Goal: Transaction & Acquisition: Purchase product/service

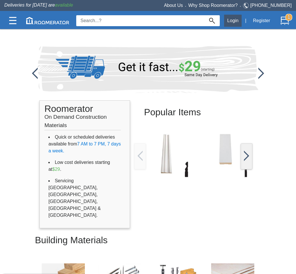
click at [232, 18] on button "Login" at bounding box center [233, 21] width 18 height 12
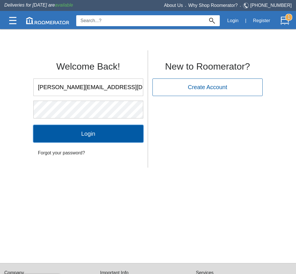
click at [69, 131] on input "Login" at bounding box center [88, 133] width 110 height 17
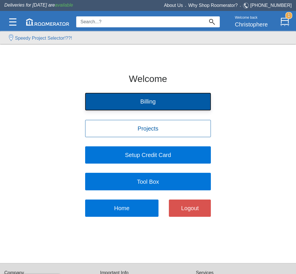
click at [138, 105] on button "Billing" at bounding box center [148, 101] width 126 height 17
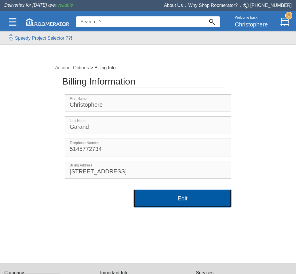
click at [159, 199] on button "Edit" at bounding box center [182, 198] width 97 height 17
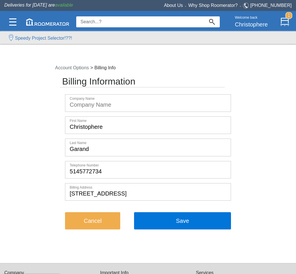
click at [117, 126] on input "Christophere" at bounding box center [147, 125] width 165 height 17
type input "[PERSON_NAME]"
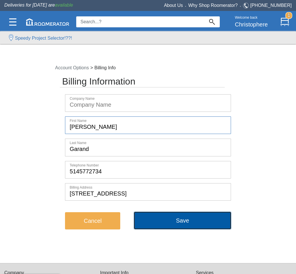
click at [183, 220] on button "Save" at bounding box center [182, 220] width 97 height 17
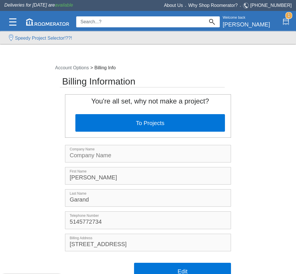
click at [247, 85] on accounts-billing "Account Options > Billing Info Billing Information You're all set, why not make…" at bounding box center [148, 175] width 296 height 230
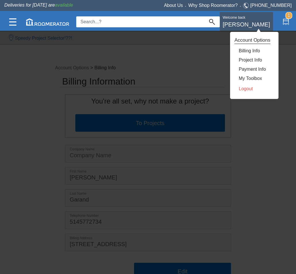
click at [250, 21] on div "Welcome back [PERSON_NAME]" at bounding box center [246, 22] width 53 height 20
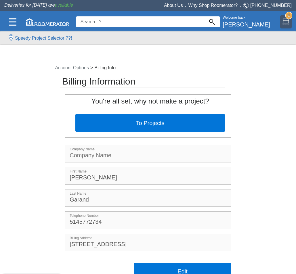
click at [285, 21] on img at bounding box center [286, 22] width 7 height 9
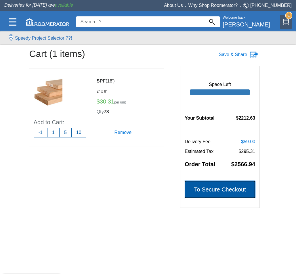
click at [206, 191] on button "To Secure Checkout" at bounding box center [220, 189] width 70 height 17
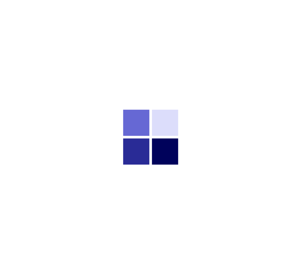
select select "Add Project..."
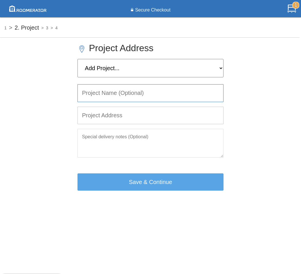
click at [178, 90] on input "text" at bounding box center [151, 93] width 146 height 17
type input "1529 clear"
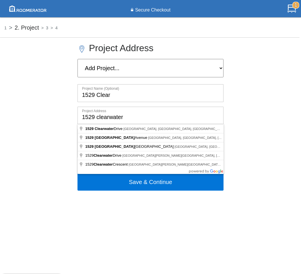
type input "1529 clearwater"
click at [47, 125] on div "Project Address Add Project... The queen 1 The queen The queen Bulk payment Bul…" at bounding box center [150, 115] width 301 height 151
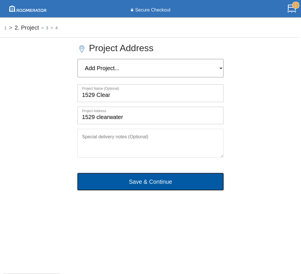
click at [146, 184] on button "Save & Continue" at bounding box center [150, 181] width 146 height 17
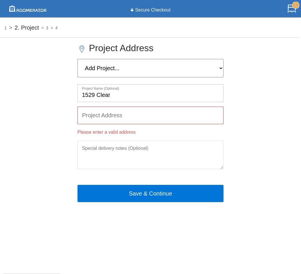
click at [104, 116] on input "text" at bounding box center [151, 115] width 146 height 17
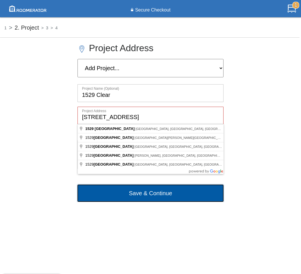
click at [130, 196] on button "Save & Continue" at bounding box center [150, 193] width 146 height 17
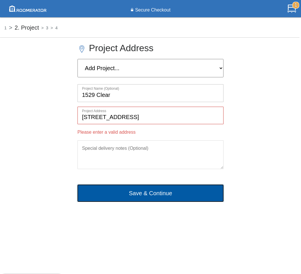
click at [135, 196] on button "Save & Continue" at bounding box center [150, 193] width 146 height 17
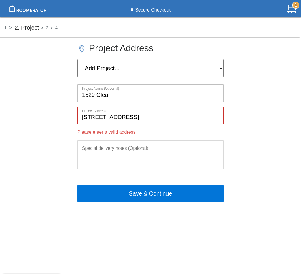
click at [148, 116] on input "[STREET_ADDRESS]" at bounding box center [151, 115] width 146 height 17
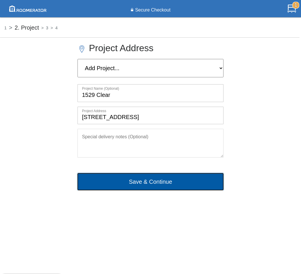
click at [153, 181] on button "Save & Continue" at bounding box center [150, 181] width 146 height 17
type input "[STREET_ADDRESS]"
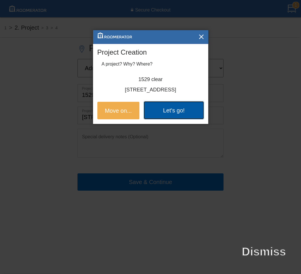
click at [159, 114] on button "Let's go!" at bounding box center [174, 110] width 60 height 17
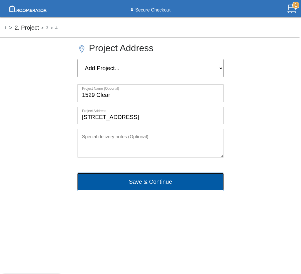
click at [169, 181] on button "Save & Continue" at bounding box center [150, 181] width 146 height 17
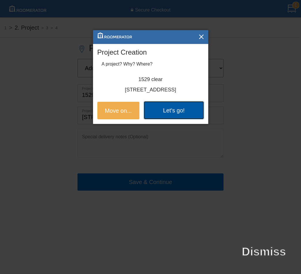
click at [164, 114] on button "Let's go!" at bounding box center [174, 110] width 60 height 17
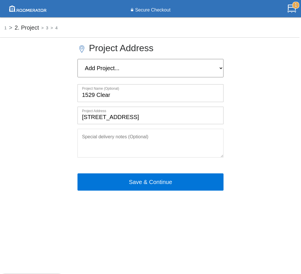
click at [156, 68] on select "Add Project... The queen 1 The queen The queen Bulk payment Bulk payment Clean …" at bounding box center [150, 68] width 146 height 18
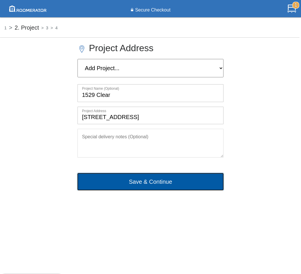
click at [142, 183] on button "Save & Continue" at bounding box center [150, 181] width 146 height 17
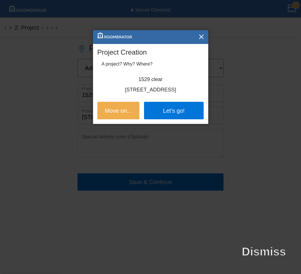
click at [44, 112] on div at bounding box center [150, 137] width 301 height 274
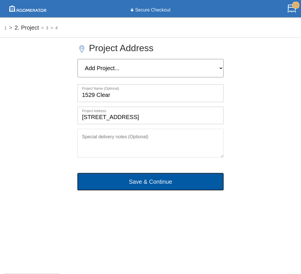
click at [152, 184] on button "Save & Continue" at bounding box center [150, 181] width 146 height 17
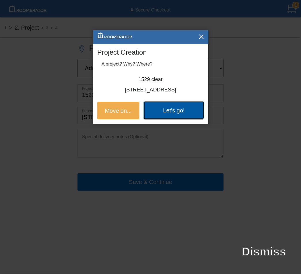
click at [160, 110] on button "Let's go!" at bounding box center [174, 110] width 60 height 17
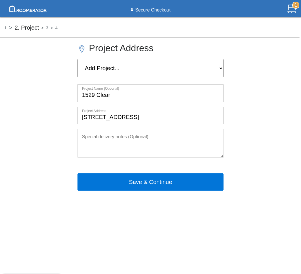
drag, startPoint x: 174, startPoint y: 234, endPoint x: 174, endPoint y: 230, distance: 4.3
click at [174, 234] on div "1 2. Project 3 4 Project Address Add Project... The queen 1 The queen The queen…" at bounding box center [150, 135] width 301 height 230
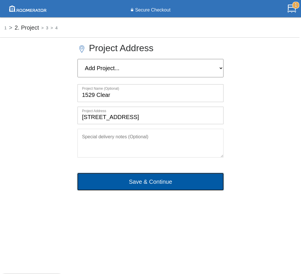
click at [156, 178] on button "Save & Continue" at bounding box center [150, 181] width 146 height 17
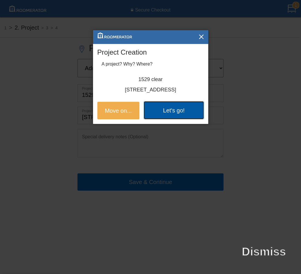
click at [170, 113] on button "Let's go!" at bounding box center [174, 110] width 60 height 17
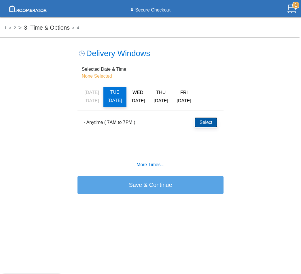
click at [203, 125] on button "Select" at bounding box center [206, 123] width 22 height 10
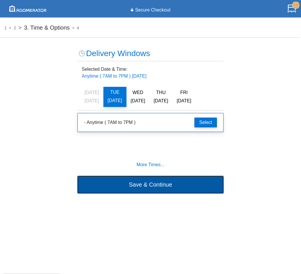
click at [169, 187] on button "Save & Continue" at bounding box center [150, 184] width 146 height 17
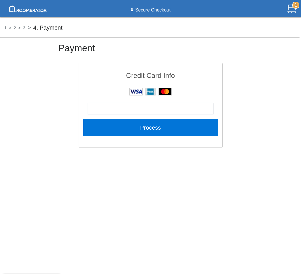
click at [21, 10] on img at bounding box center [27, 8] width 41 height 10
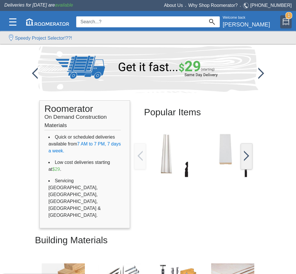
click at [281, 24] on div "1" at bounding box center [286, 21] width 12 height 13
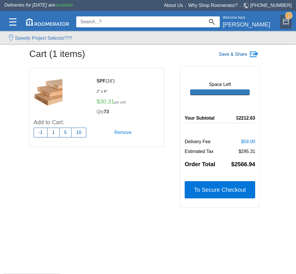
click at [233, 53] on label "Save & Share" at bounding box center [233, 54] width 28 height 7
